Goal: Information Seeking & Learning: Learn about a topic

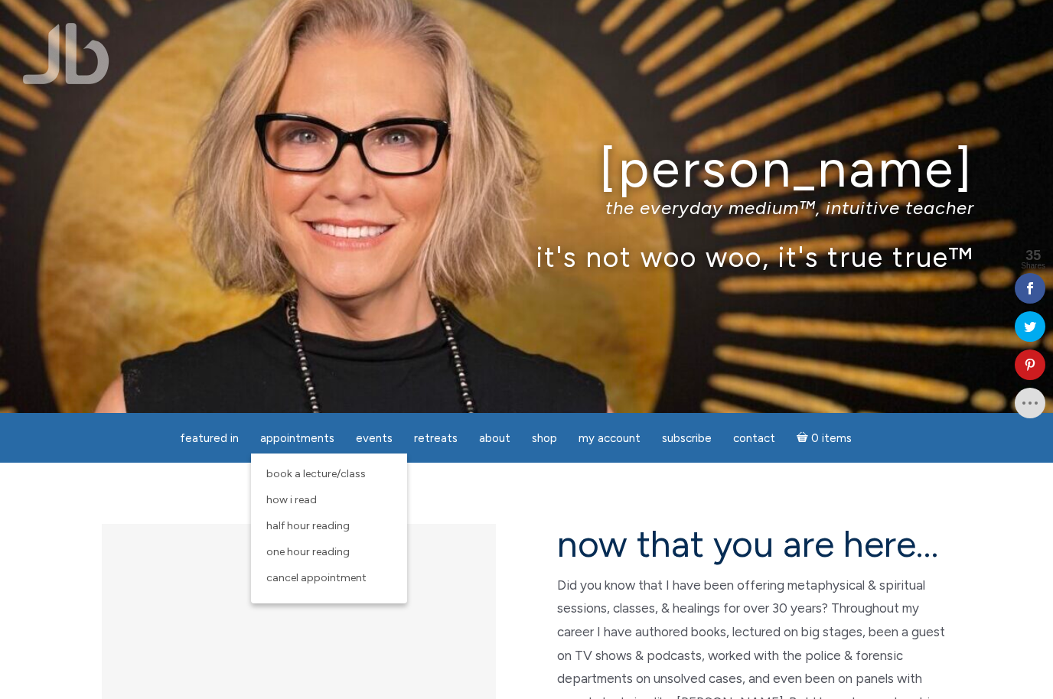
click at [338, 556] on span "One Hour Reading" at bounding box center [307, 552] width 83 height 13
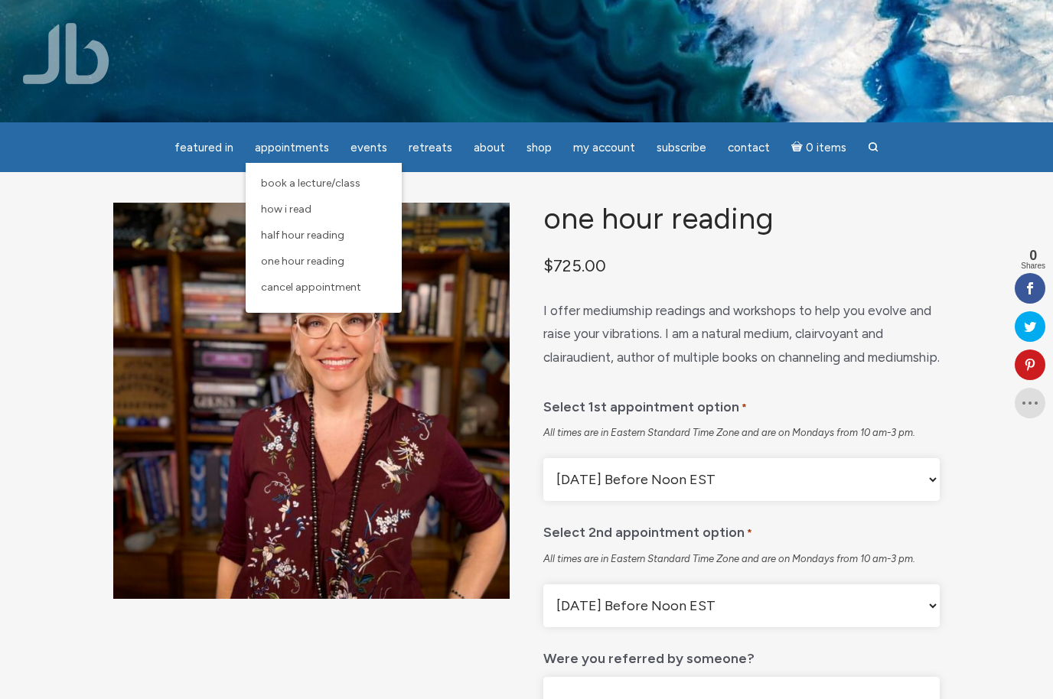
click at [326, 243] on link "Half Hour Reading" at bounding box center [323, 236] width 141 height 26
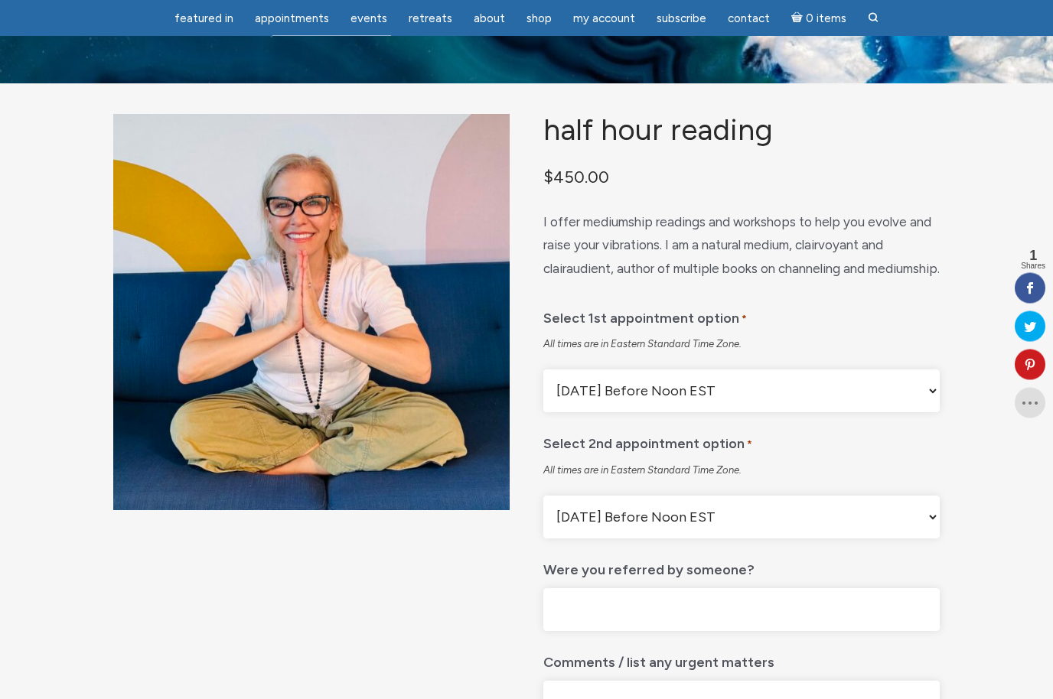
scroll to position [36, 0]
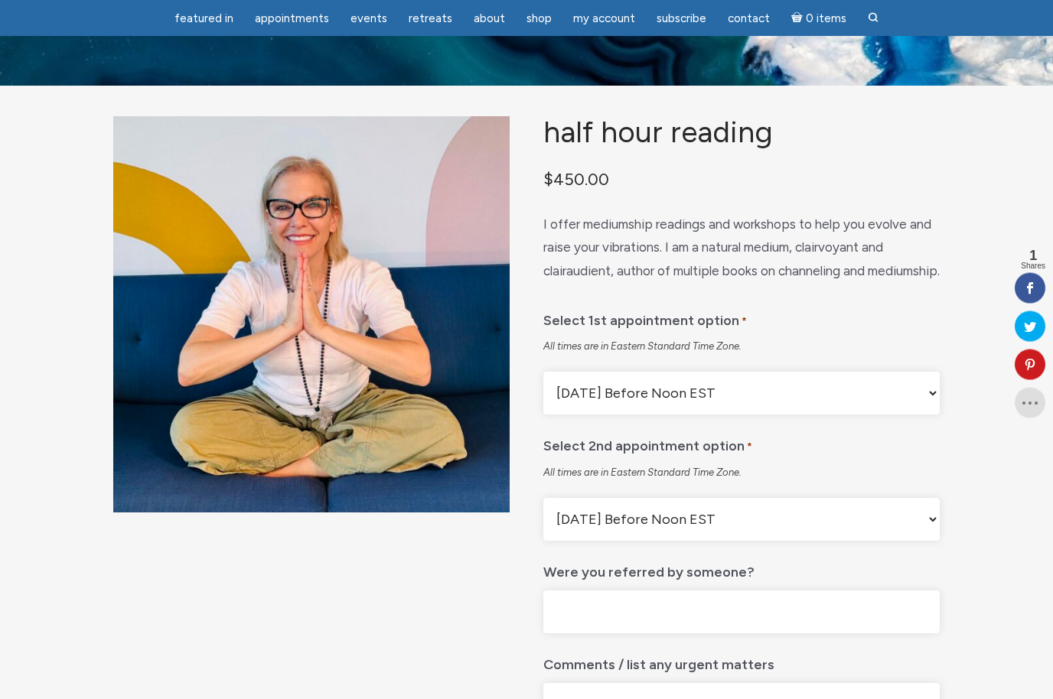
click at [934, 415] on select "Monday Before Noon EST Monday After Noon EST First Available Appointment" at bounding box center [741, 394] width 396 height 43
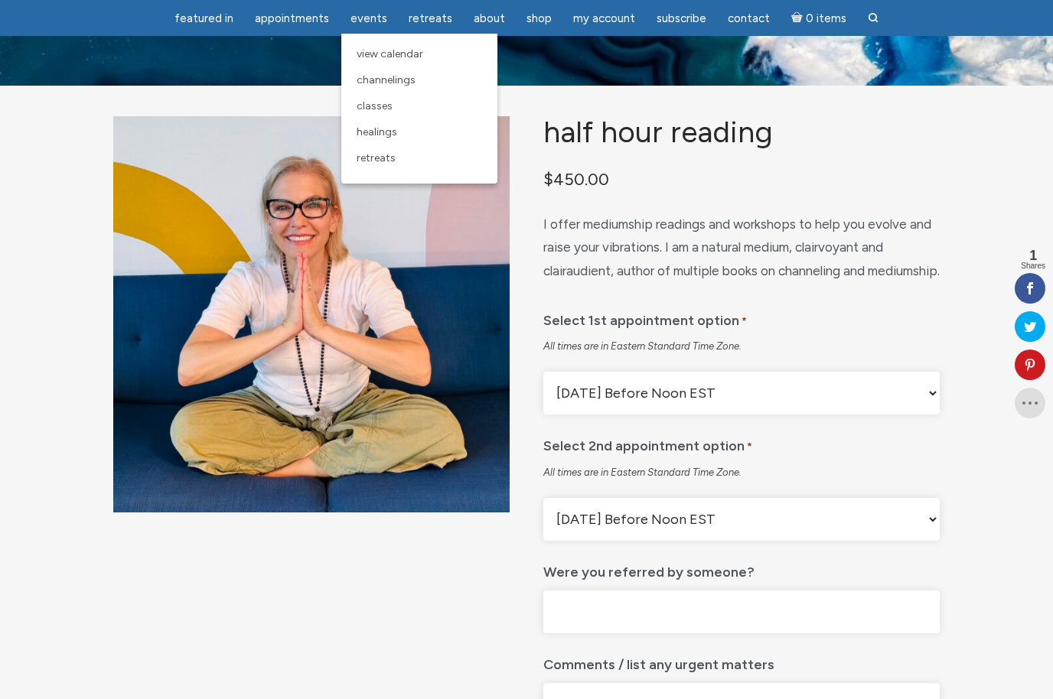
click at [389, 112] on span "Classes" at bounding box center [375, 105] width 36 height 13
click at [389, 165] on span "Retreats" at bounding box center [376, 158] width 39 height 13
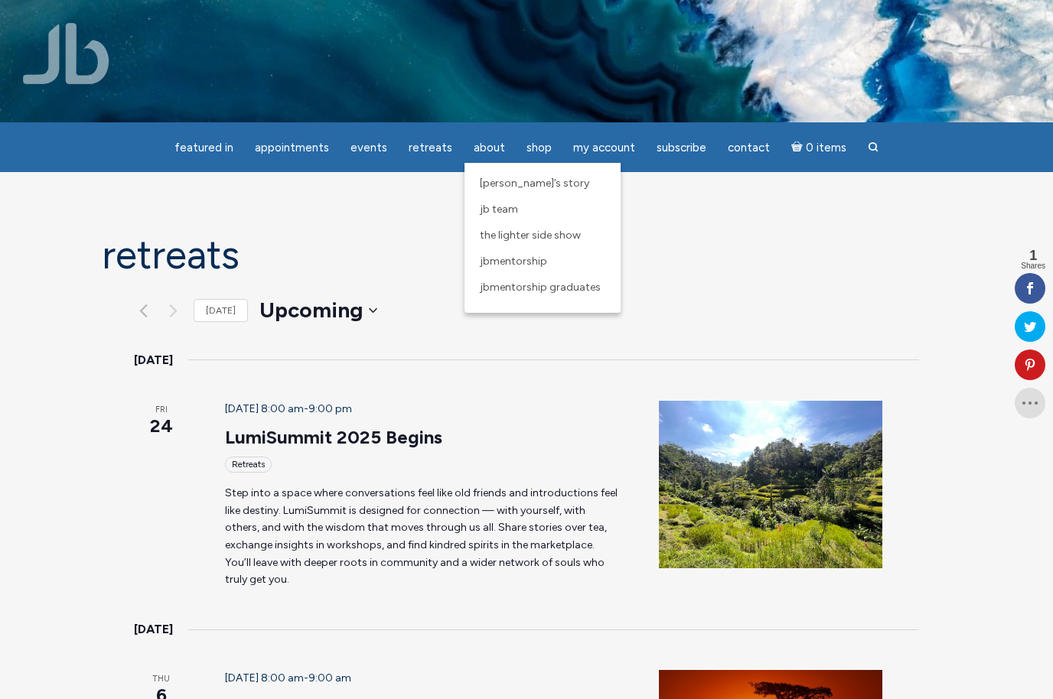
click at [521, 271] on link "JBMentorship" at bounding box center [542, 262] width 141 height 26
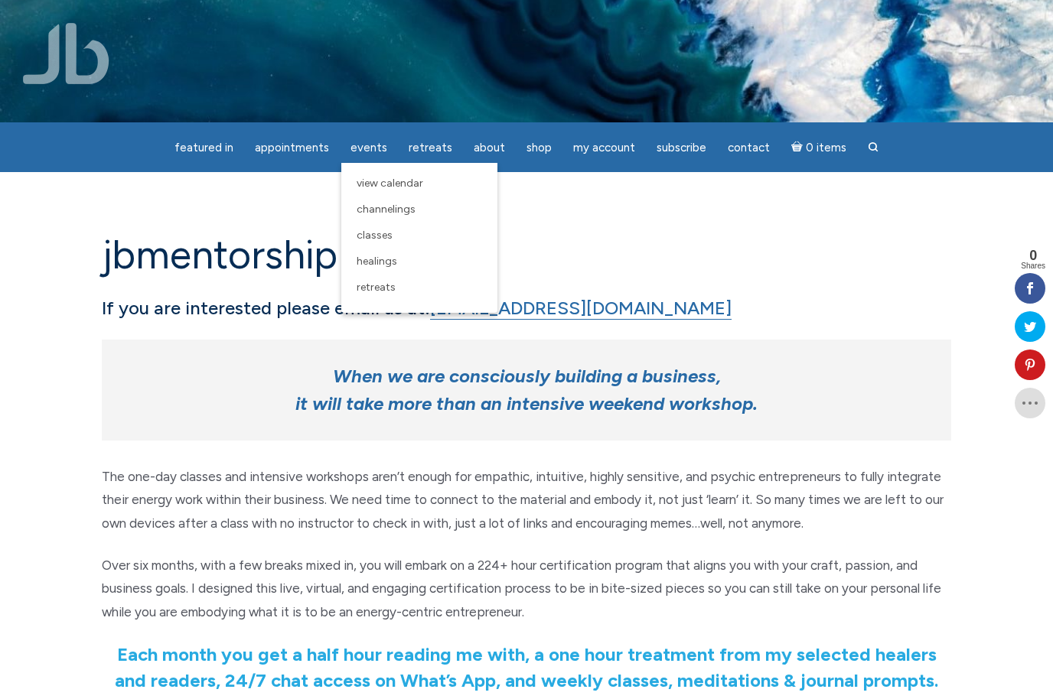
click at [409, 216] on span "Channelings" at bounding box center [386, 209] width 59 height 13
click at [393, 241] on span "Classes" at bounding box center [375, 235] width 36 height 13
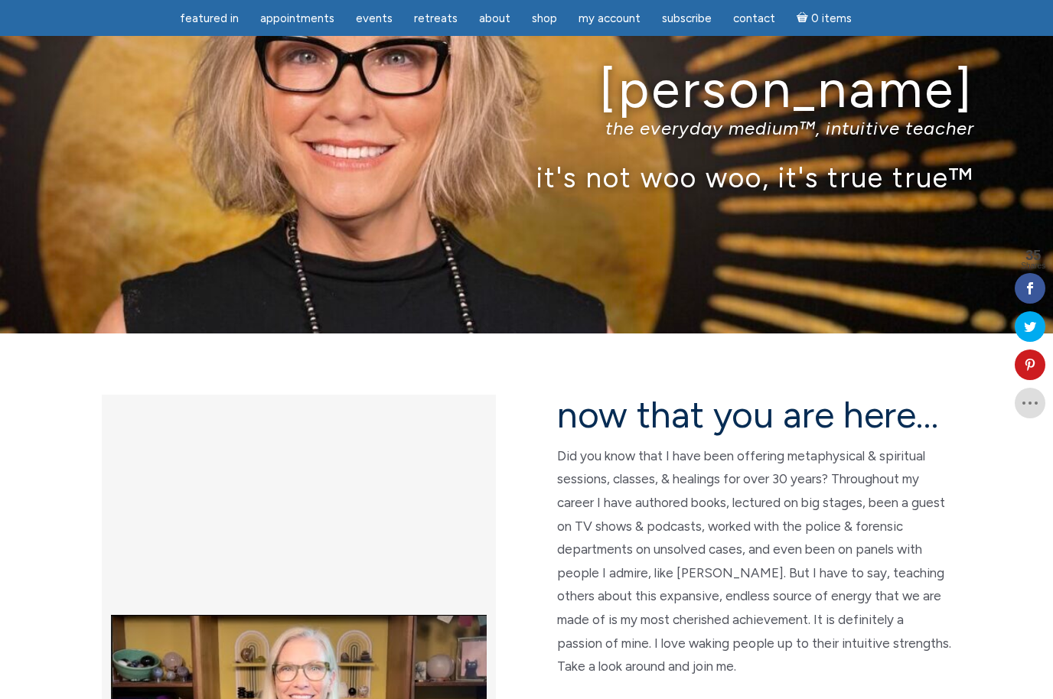
scroll to position [165, 0]
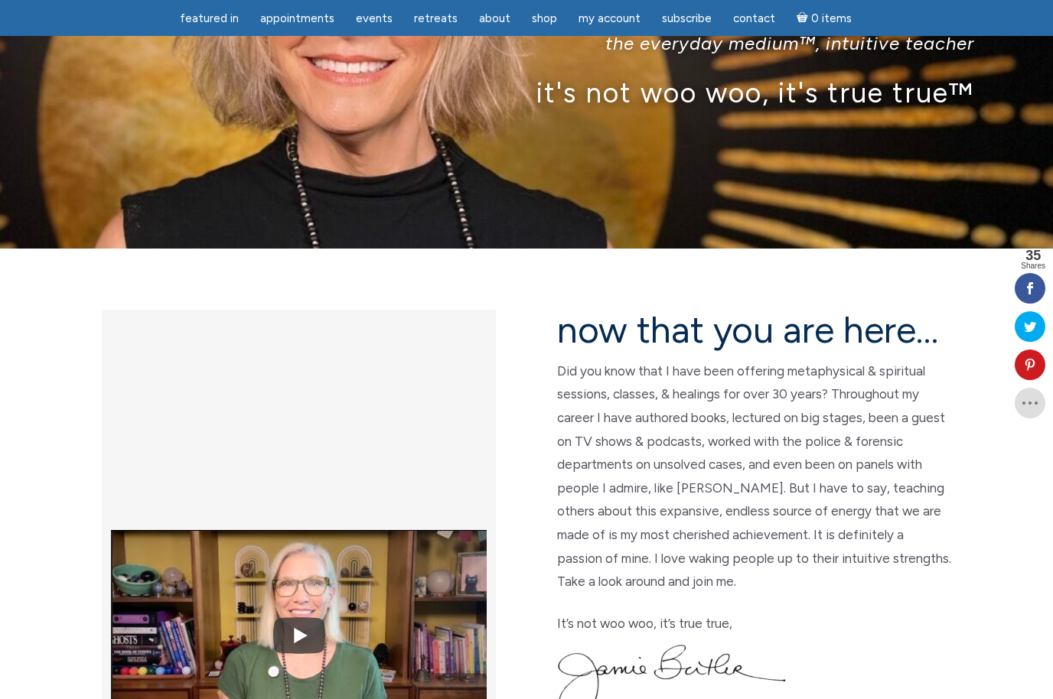
click at [9, 369] on section "now that you are here… Did you know that I have been offering metaphysical & sp…" at bounding box center [526, 540] width 1053 height 582
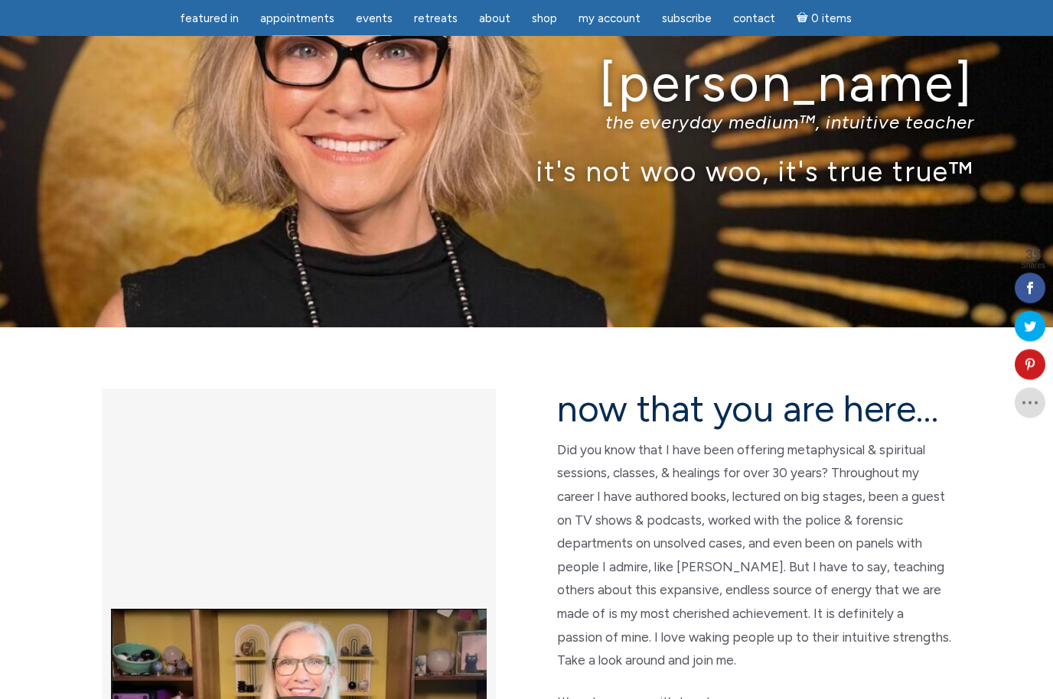
scroll to position [118, 0]
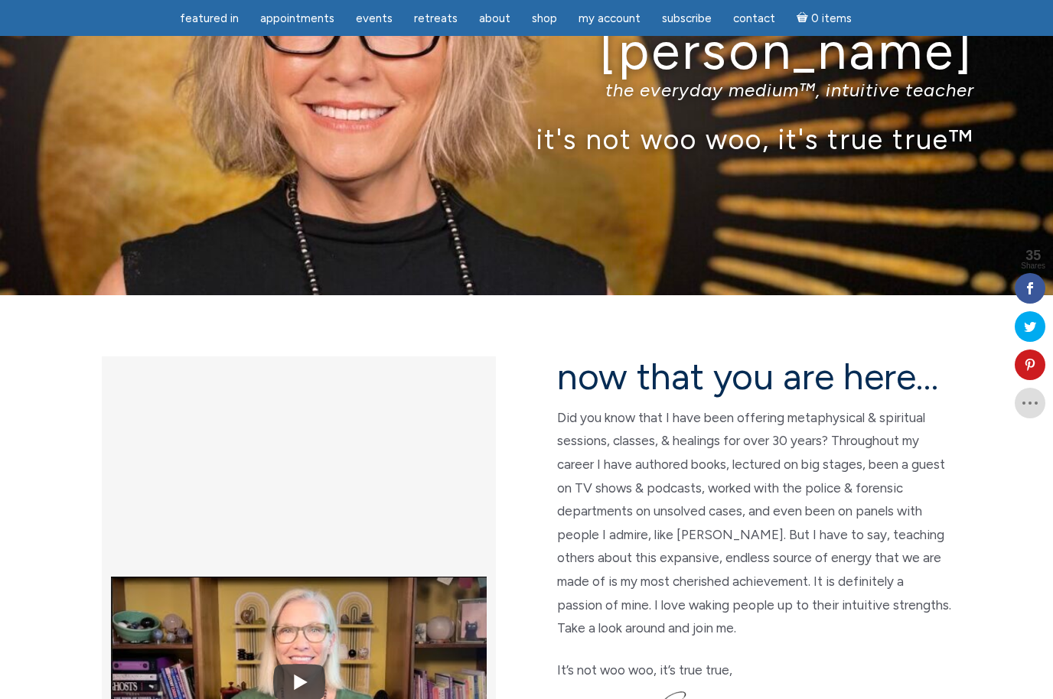
click at [302, 542] on img at bounding box center [299, 683] width 376 height 282
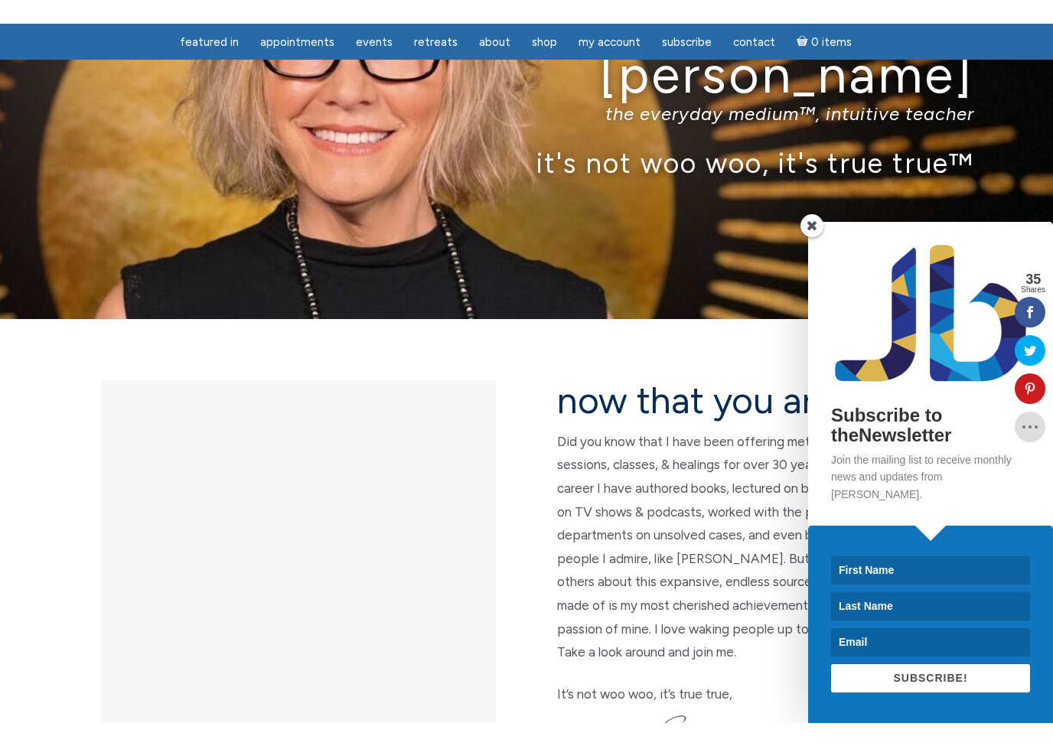
scroll to position [18, 0]
